Goal: Information Seeking & Learning: Stay updated

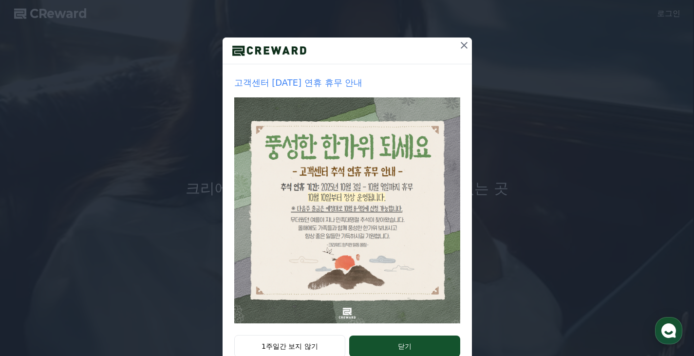
scroll to position [97, 0]
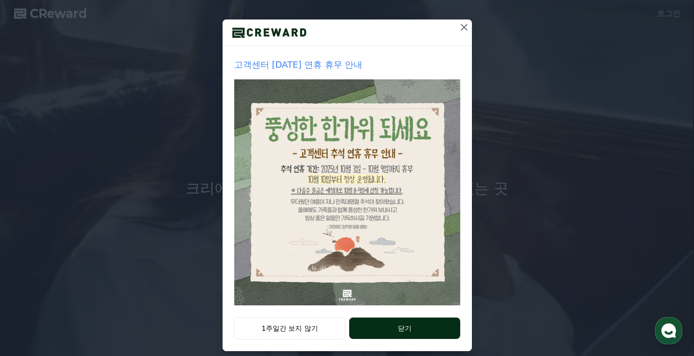
click at [371, 328] on button "닫기" at bounding box center [404, 328] width 111 height 21
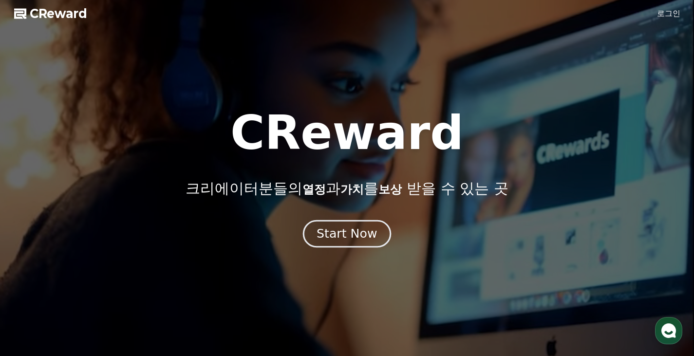
click at [363, 227] on div "Start Now" at bounding box center [347, 234] width 60 height 17
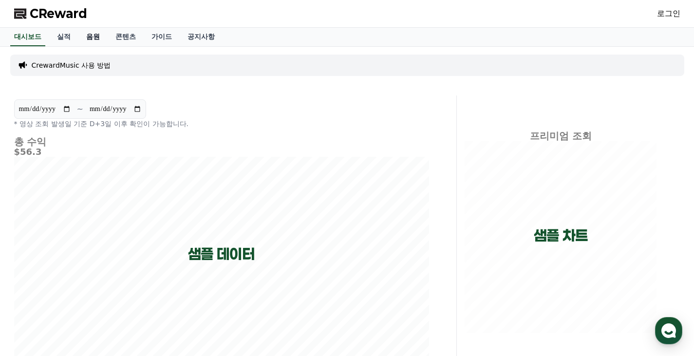
click at [90, 34] on link "음원" at bounding box center [92, 37] width 29 height 19
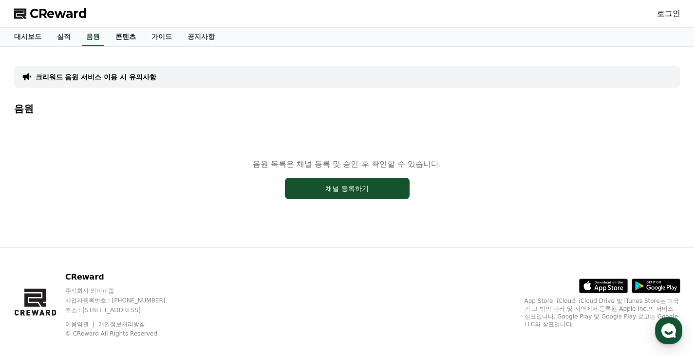
click at [127, 36] on link "콘텐츠" at bounding box center [126, 37] width 36 height 19
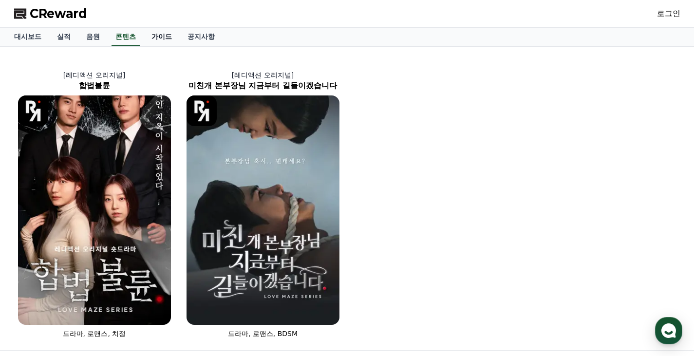
click at [163, 37] on link "가이드" at bounding box center [162, 37] width 36 height 19
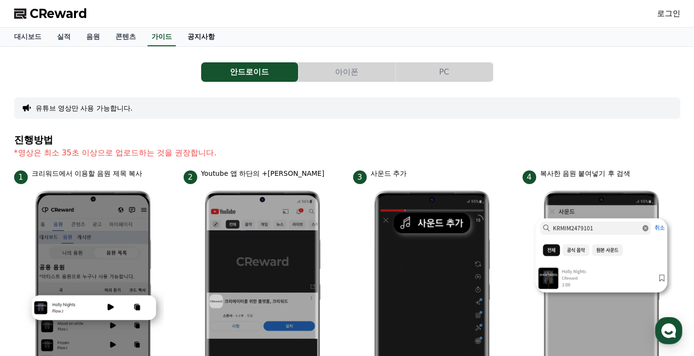
click at [211, 38] on link "공지사항" at bounding box center [201, 37] width 43 height 19
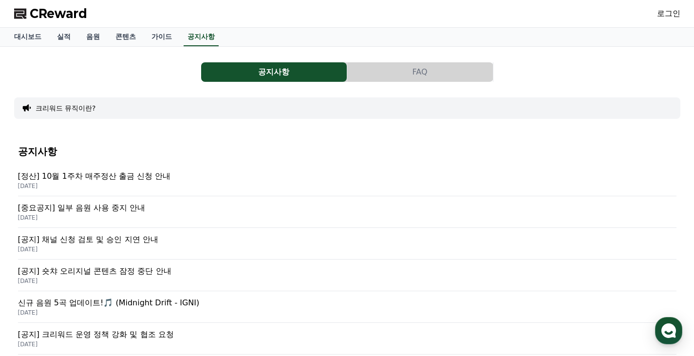
click at [206, 207] on p "[중요공지] 일부 음원 사용 중지 안내" at bounding box center [347, 208] width 659 height 12
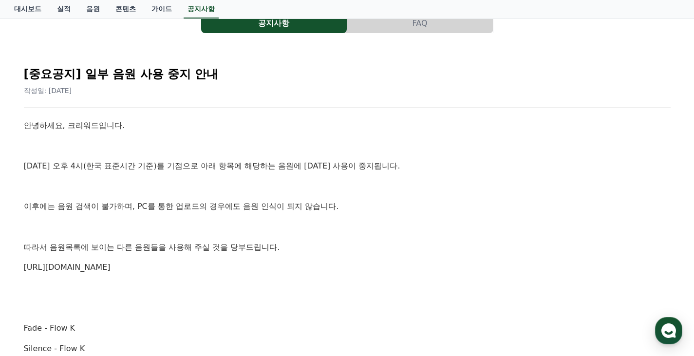
scroll to position [97, 0]
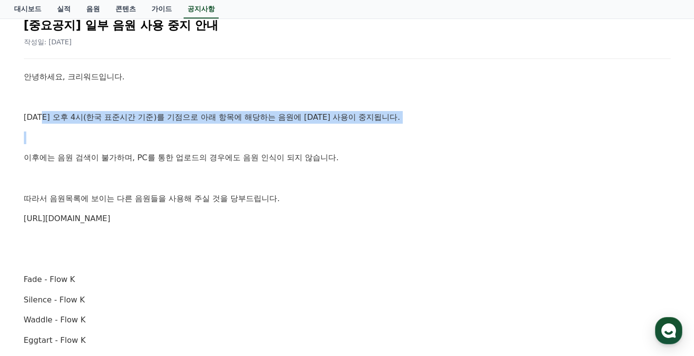
drag, startPoint x: 77, startPoint y: 115, endPoint x: 337, endPoint y: 128, distance: 260.5
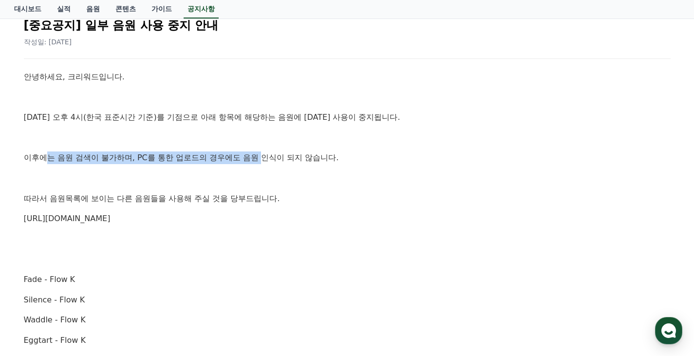
drag, startPoint x: 45, startPoint y: 157, endPoint x: 261, endPoint y: 157, distance: 215.9
click at [261, 157] on p "이후에는 음원 검색이 불가하며, PC를 통한 업로드의 경우에도 음원 인식이 되지 않습니다." at bounding box center [347, 158] width 647 height 13
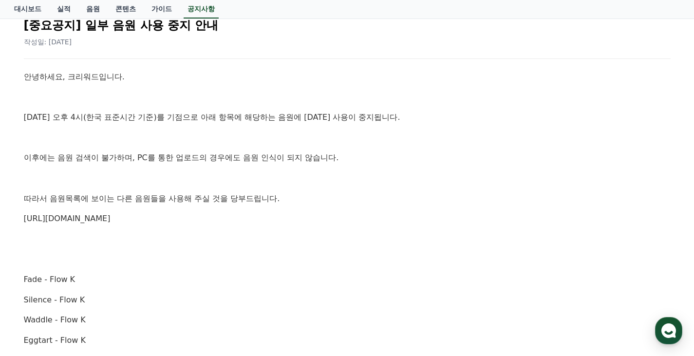
click at [152, 222] on p "https://creward.net/music/list/public" at bounding box center [347, 218] width 647 height 13
click at [111, 221] on link "https://creward.net/music/list/public" at bounding box center [67, 218] width 87 height 9
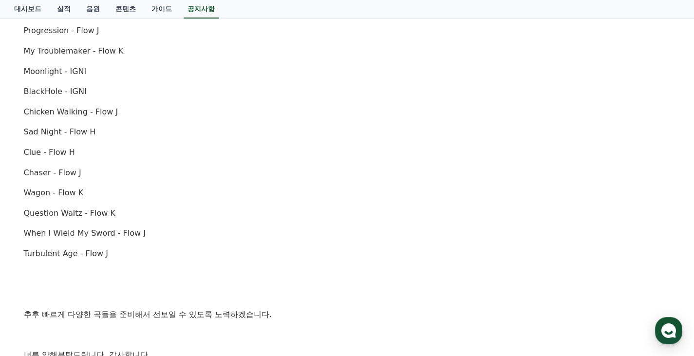
scroll to position [585, 0]
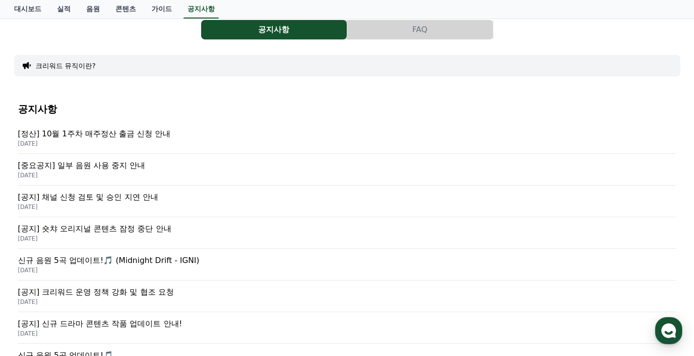
scroll to position [97, 0]
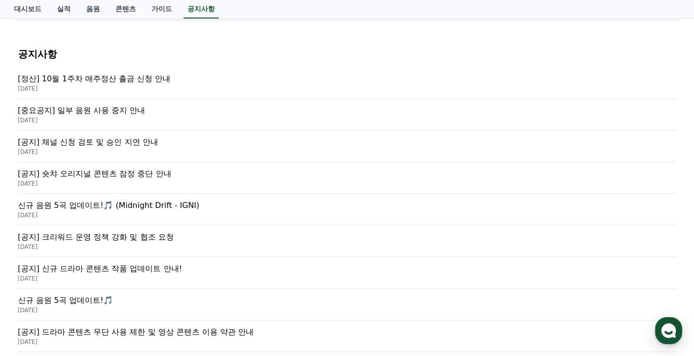
click at [183, 205] on p "신규 음원 5곡 업데이트!🎵 (Midnight Drift - IGNI)" at bounding box center [347, 206] width 659 height 12
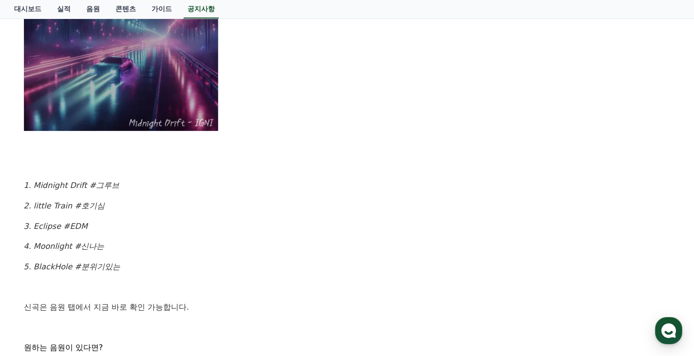
scroll to position [390, 0]
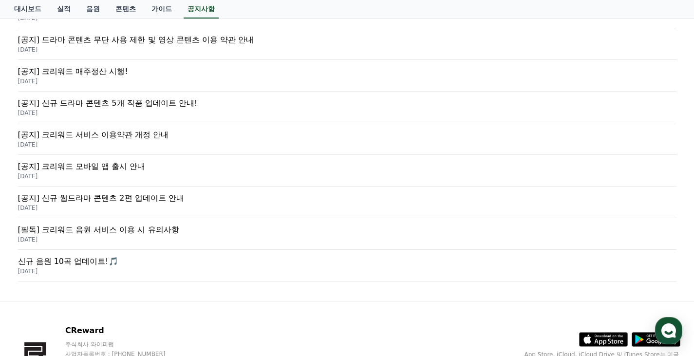
scroll to position [97, 0]
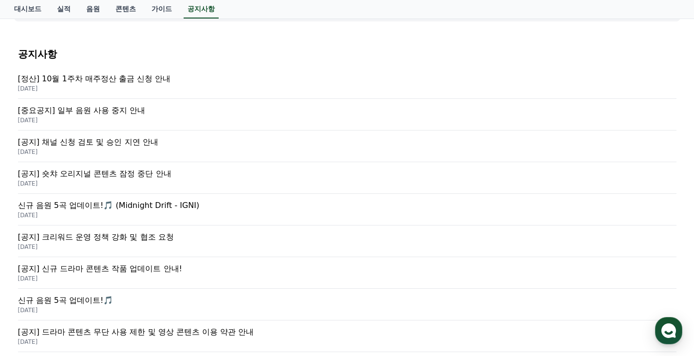
click at [123, 106] on p "[중요공지] 일부 음원 사용 중지 안내" at bounding box center [347, 111] width 659 height 12
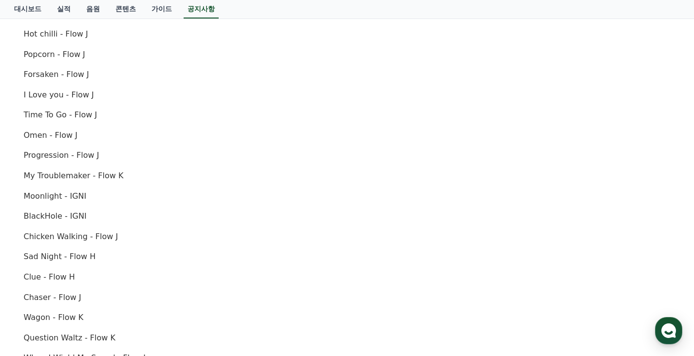
scroll to position [487, 0]
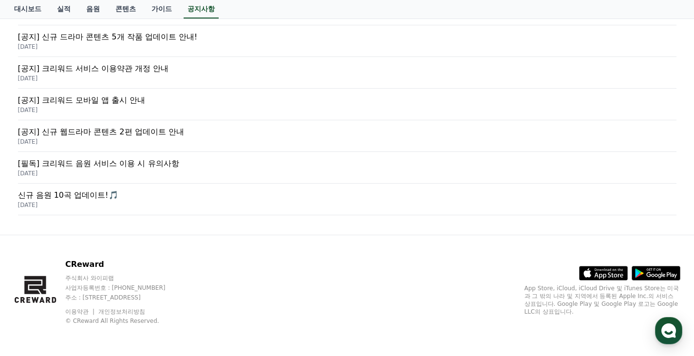
scroll to position [97, 0]
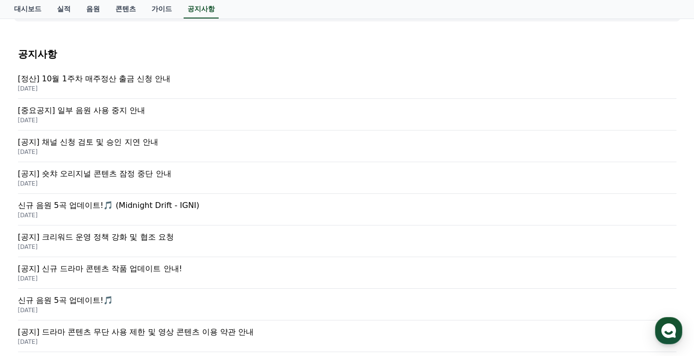
click at [153, 210] on p "신규 음원 5곡 업데이트!🎵 (Midnight Drift - IGNI)" at bounding box center [347, 206] width 659 height 12
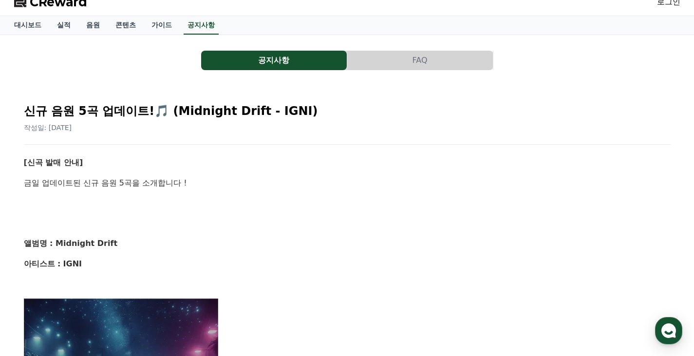
scroll to position [341, 0]
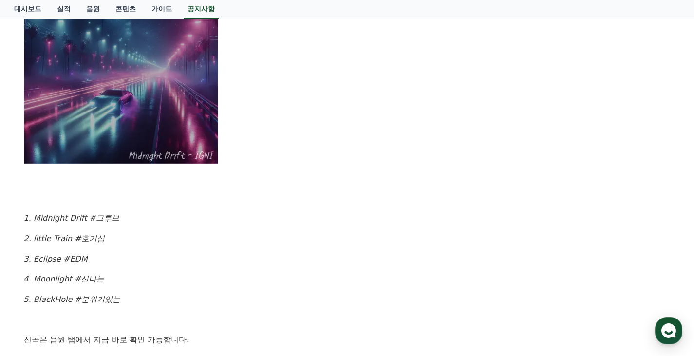
scroll to position [97, 0]
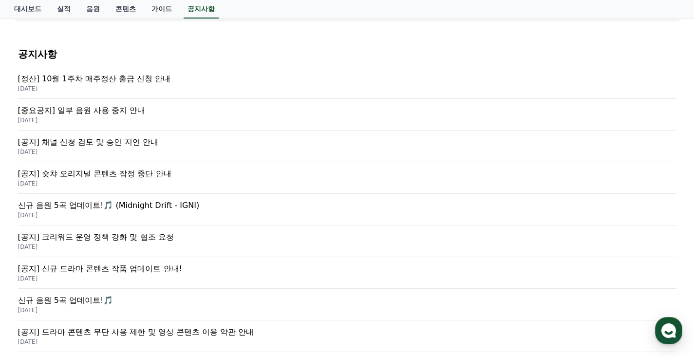
click at [135, 120] on p "2025-10-02" at bounding box center [347, 120] width 659 height 8
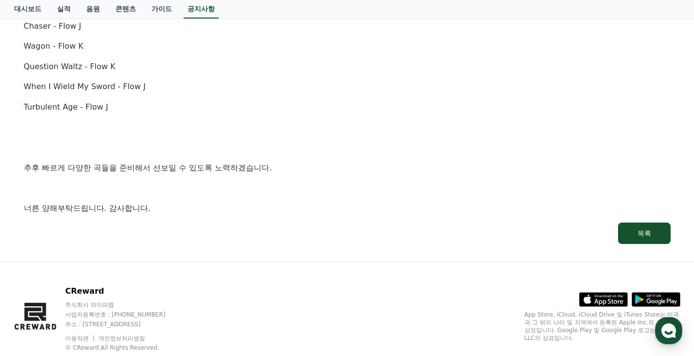
scroll to position [742, 0]
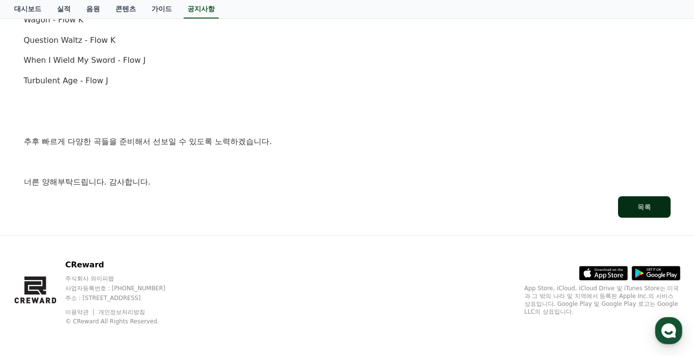
click at [640, 198] on button "목록" at bounding box center [644, 206] width 53 height 21
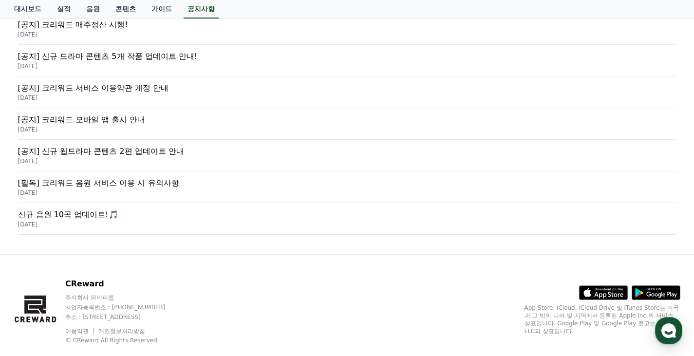
scroll to position [439, 0]
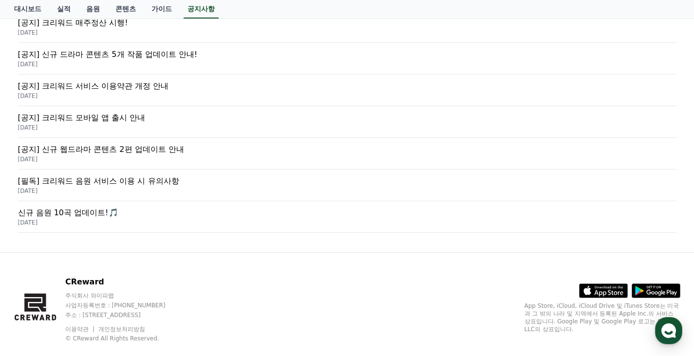
click at [157, 187] on p "2025-02-21" at bounding box center [347, 191] width 659 height 8
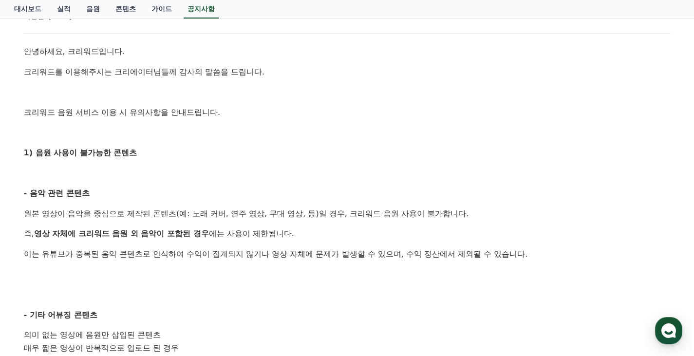
scroll to position [195, 0]
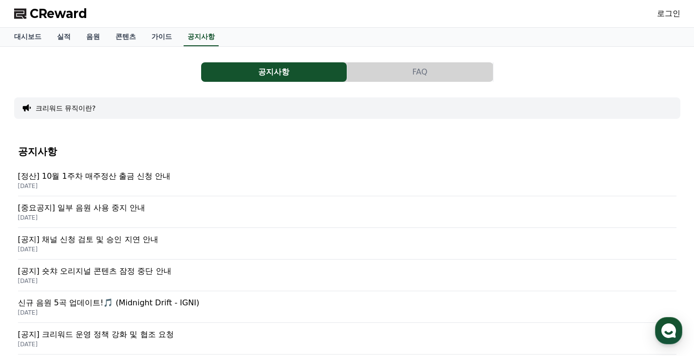
click at [385, 80] on button "FAQ" at bounding box center [420, 71] width 146 height 19
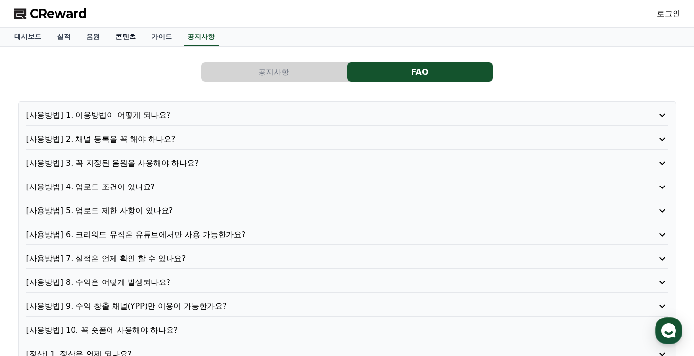
drag, startPoint x: 163, startPoint y: 37, endPoint x: 139, endPoint y: 37, distance: 23.9
click at [163, 37] on link "가이드" at bounding box center [162, 37] width 36 height 19
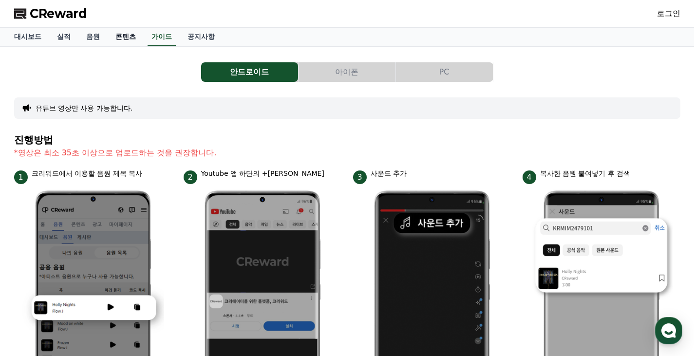
click at [115, 33] on link "콘텐츠" at bounding box center [126, 37] width 36 height 19
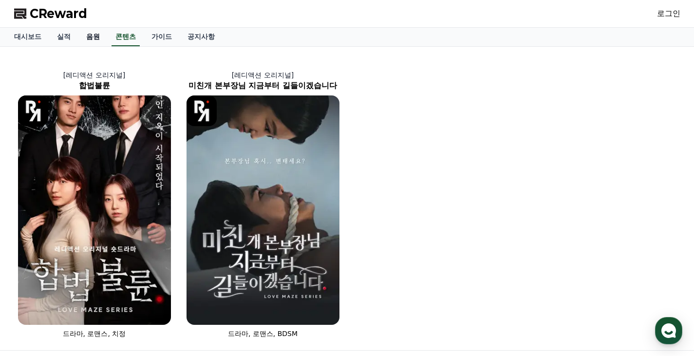
click at [79, 37] on link "음원" at bounding box center [92, 37] width 29 height 19
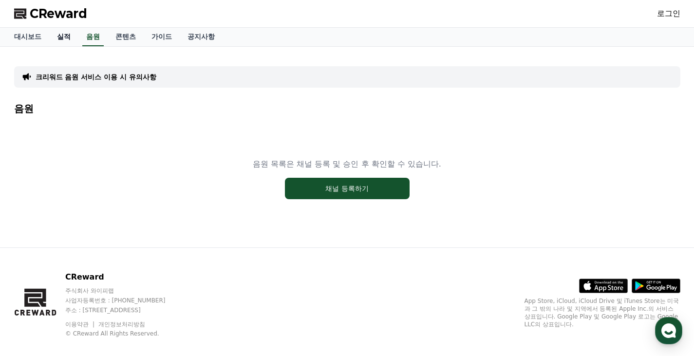
click at [56, 41] on link "실적" at bounding box center [63, 37] width 29 height 19
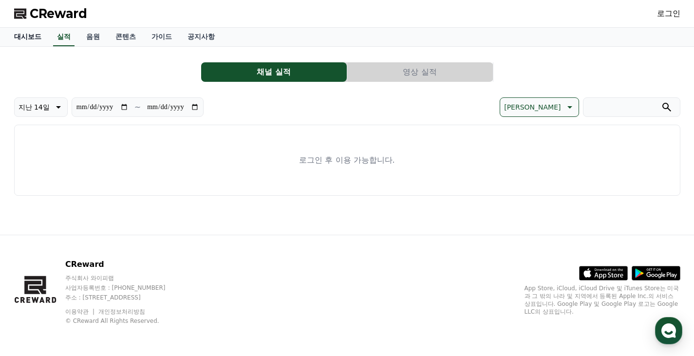
click at [24, 39] on link "대시보드" at bounding box center [27, 37] width 43 height 19
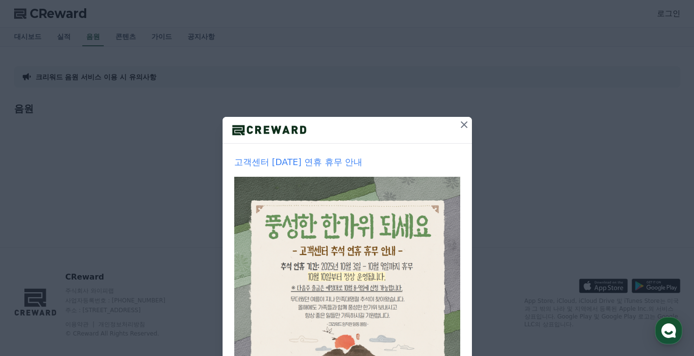
click at [462, 126] on icon at bounding box center [464, 124] width 7 height 7
